Goal: Navigation & Orientation: Find specific page/section

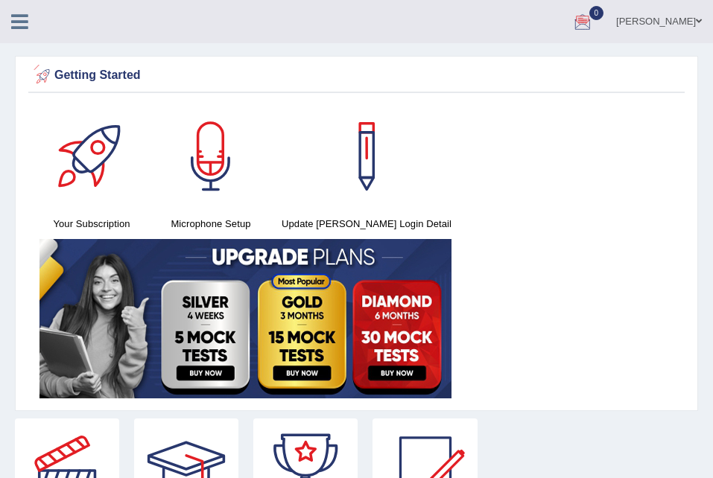
click at [25, 19] on icon at bounding box center [19, 21] width 17 height 19
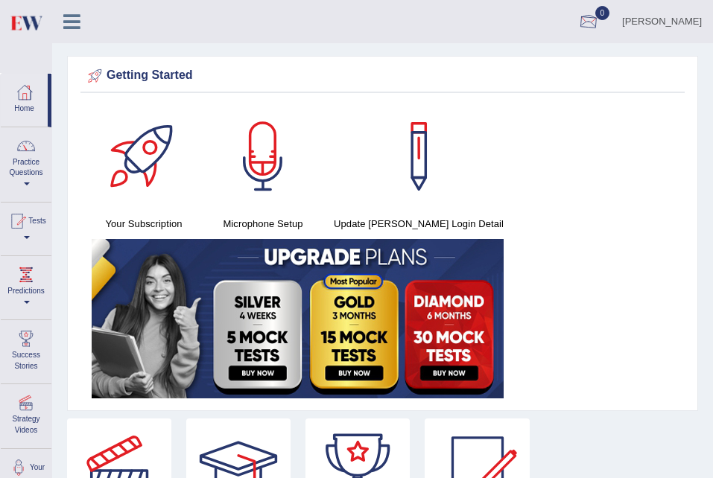
click at [585, 23] on div at bounding box center [588, 22] width 22 height 22
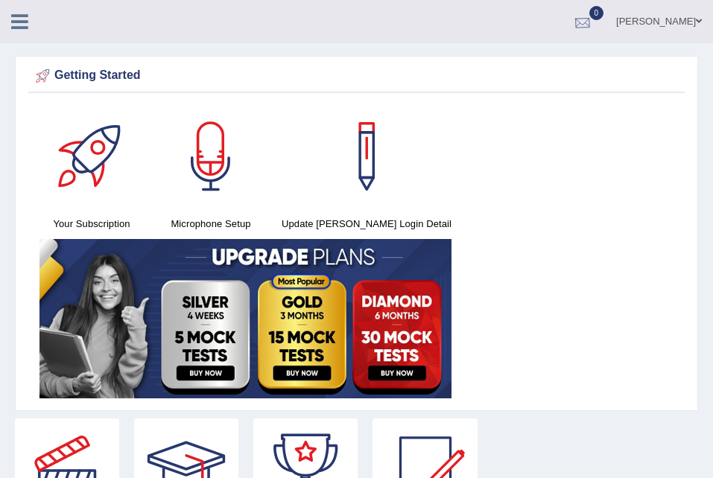
click at [578, 31] on div at bounding box center [582, 22] width 22 height 22
click at [578, 31] on li "0 See All Alerts" at bounding box center [582, 21] width 45 height 42
click at [573, 29] on div at bounding box center [582, 22] width 22 height 22
click at [525, 62] on icon at bounding box center [528, 62] width 6 height 11
click at [214, 89] on div "Getting Started" at bounding box center [356, 78] width 656 height 29
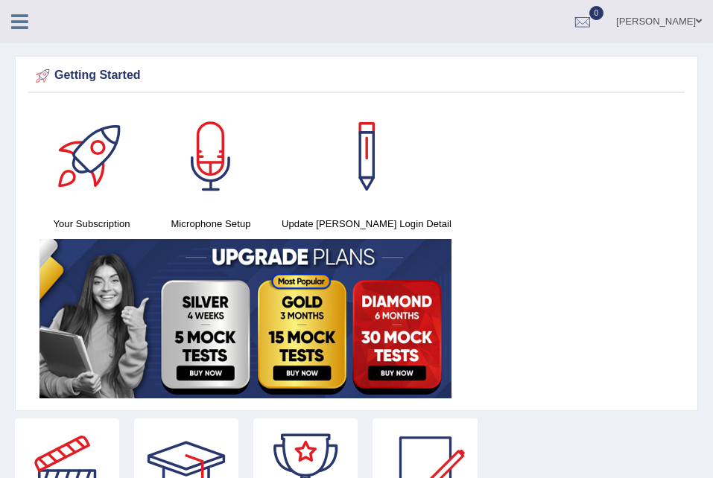
click at [220, 96] on div "Getting Started Your Subscription Microphone Setup Update Pearson Login Detail ×" at bounding box center [356, 233] width 683 height 355
click at [424, 171] on div "Your Subscription Microphone Setup Update Pearson Login Detail" at bounding box center [356, 253] width 656 height 299
click at [30, 25] on link at bounding box center [19, 20] width 39 height 22
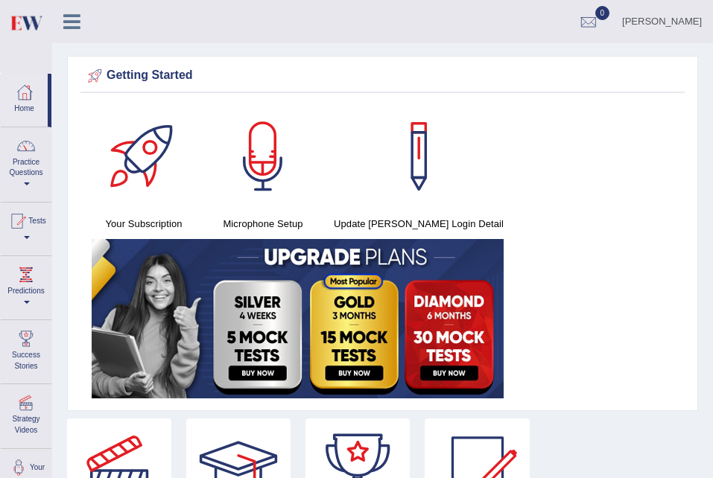
click at [74, 30] on icon at bounding box center [71, 21] width 17 height 19
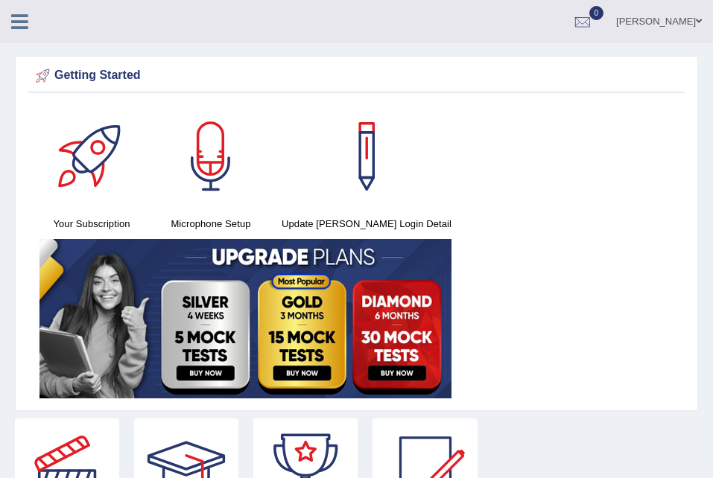
click at [22, 28] on icon at bounding box center [19, 21] width 17 height 19
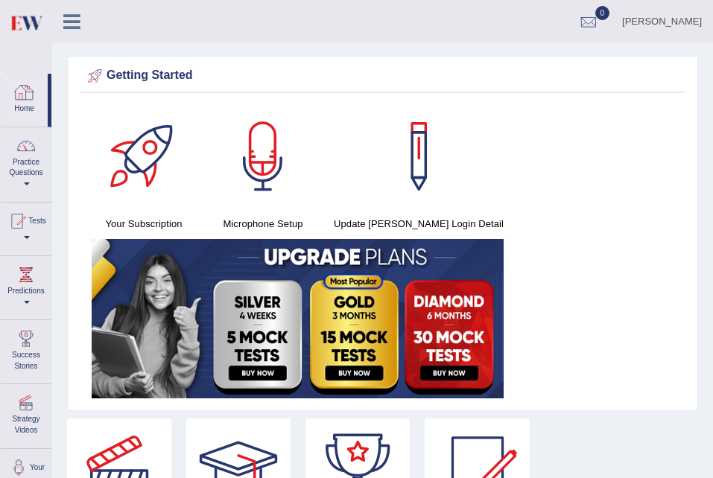
click at [35, 110] on link "Home" at bounding box center [24, 98] width 47 height 48
